Goal: Check status: Check status

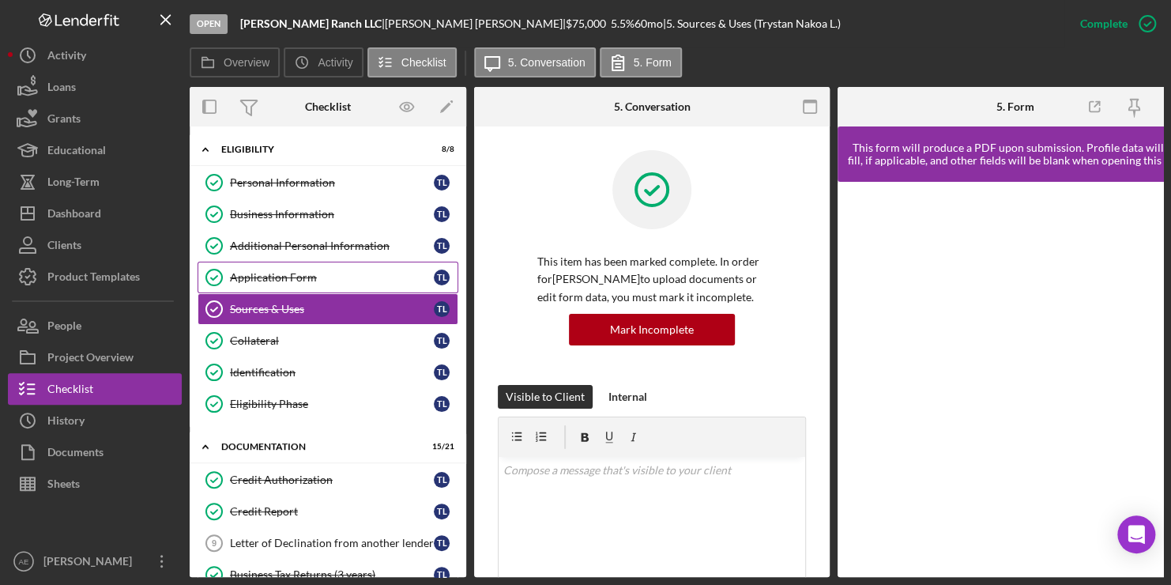
scroll to position [32, 0]
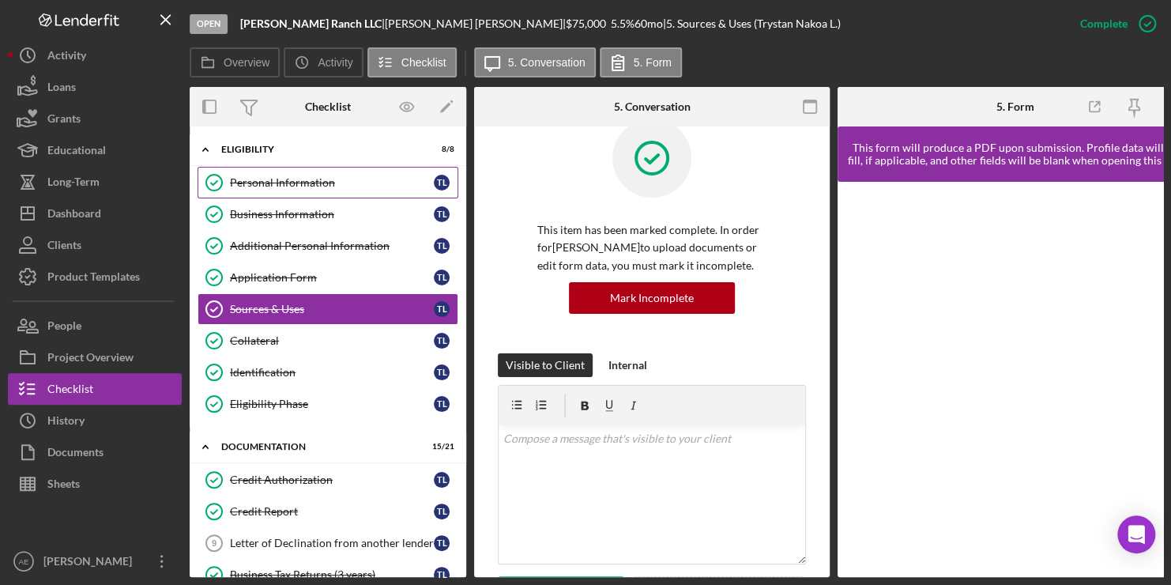
click at [263, 184] on div "Personal Information" at bounding box center [332, 182] width 204 height 13
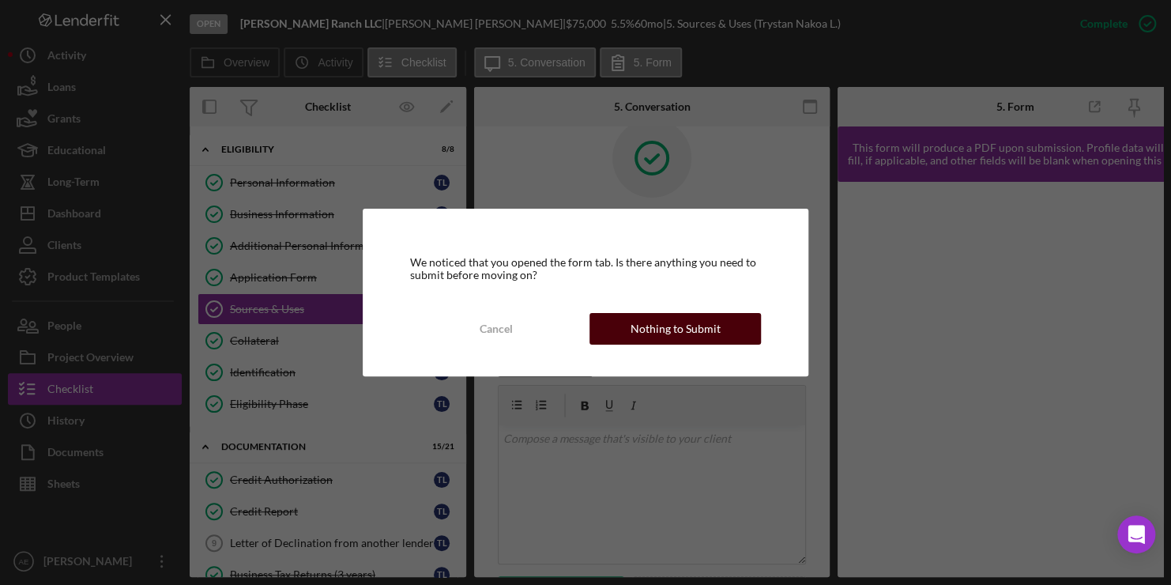
click at [637, 329] on div "Nothing to Submit" at bounding box center [675, 329] width 90 height 32
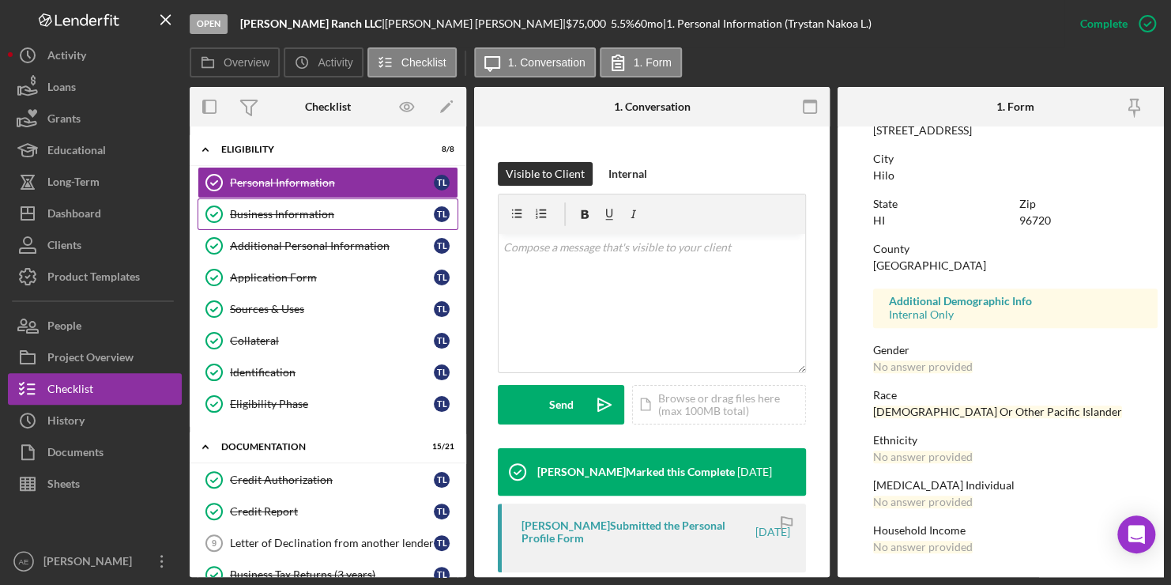
scroll to position [224, 0]
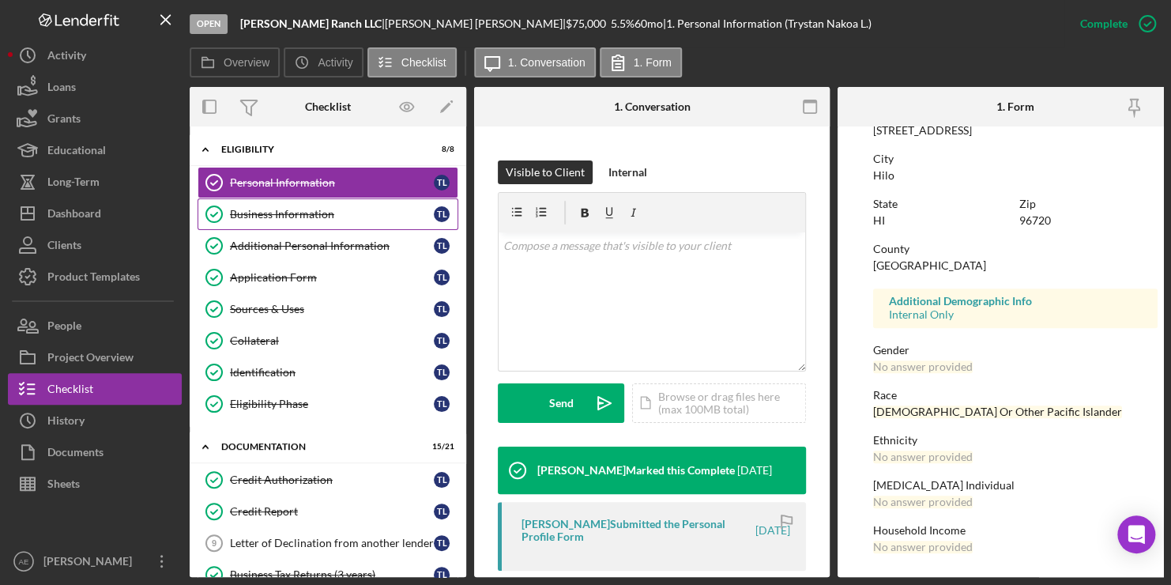
click at [312, 221] on link "Business Information Business Information T L" at bounding box center [327, 214] width 261 height 32
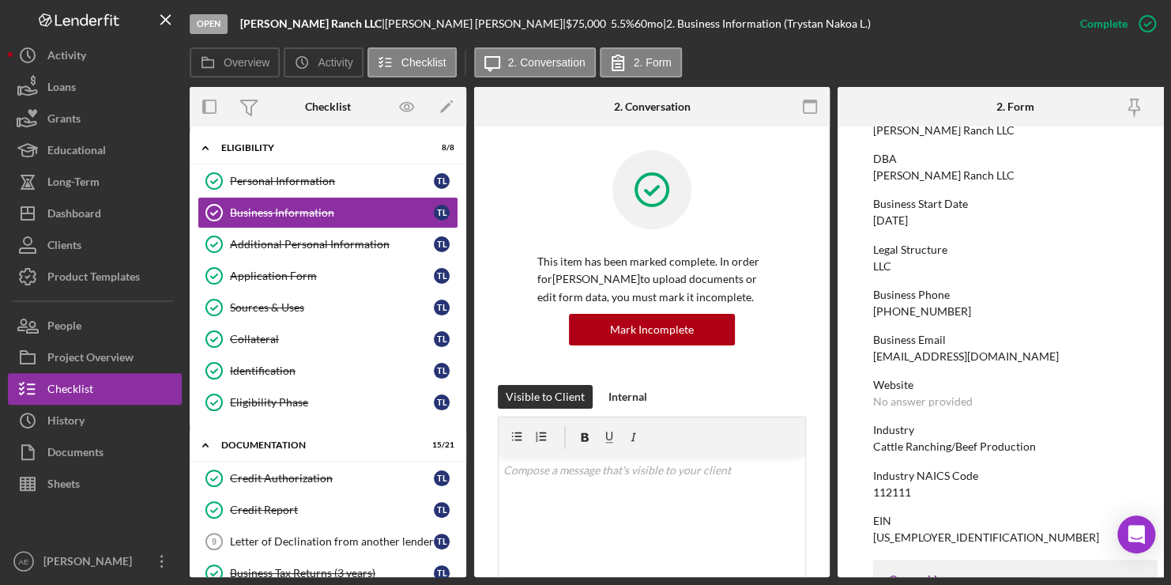
scroll to position [97, 0]
